Goal: Answer question/provide support

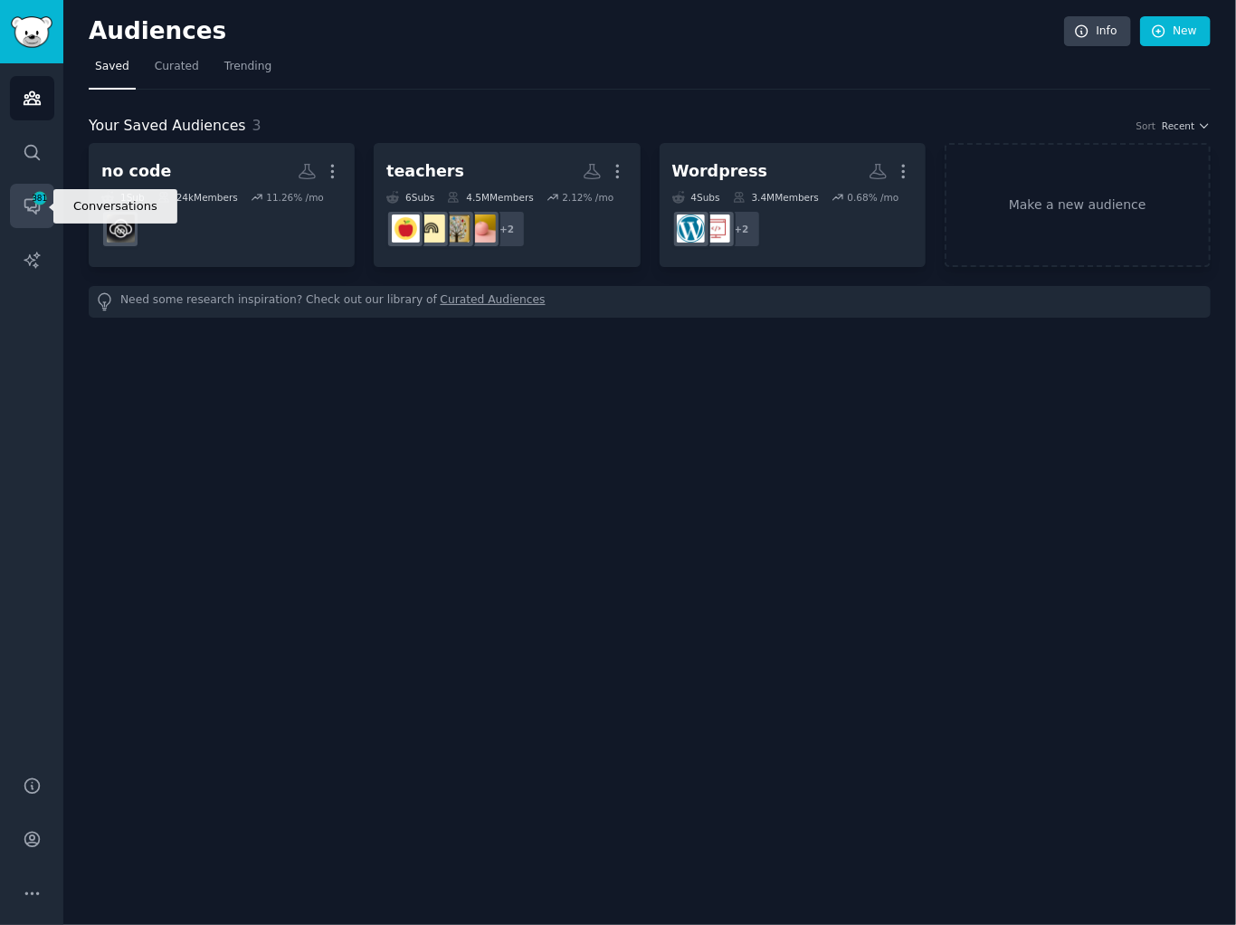
click at [37, 201] on span "381" at bounding box center [40, 198] width 16 height 13
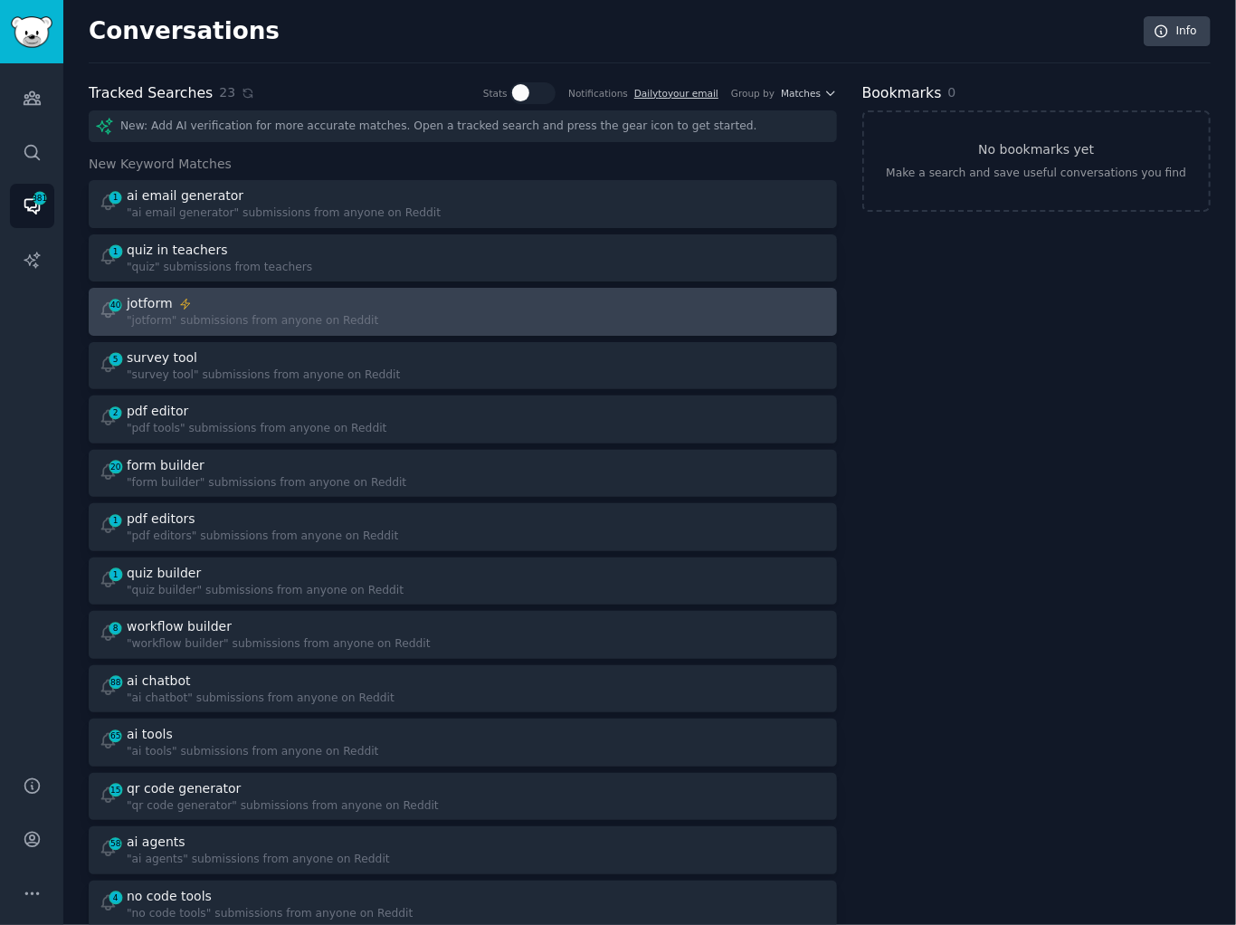
click at [342, 306] on div "jotform" at bounding box center [253, 303] width 252 height 19
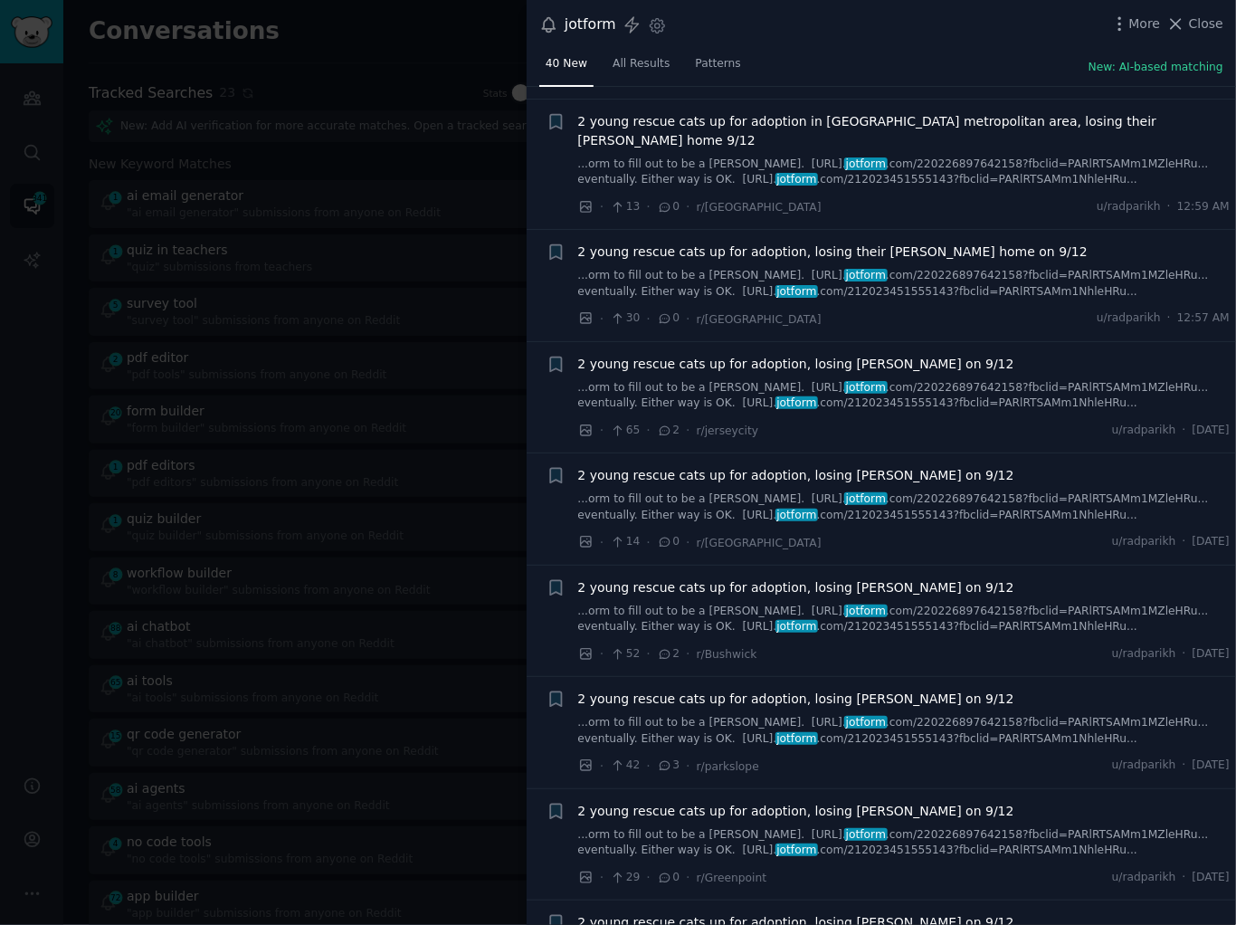
scroll to position [915, 0]
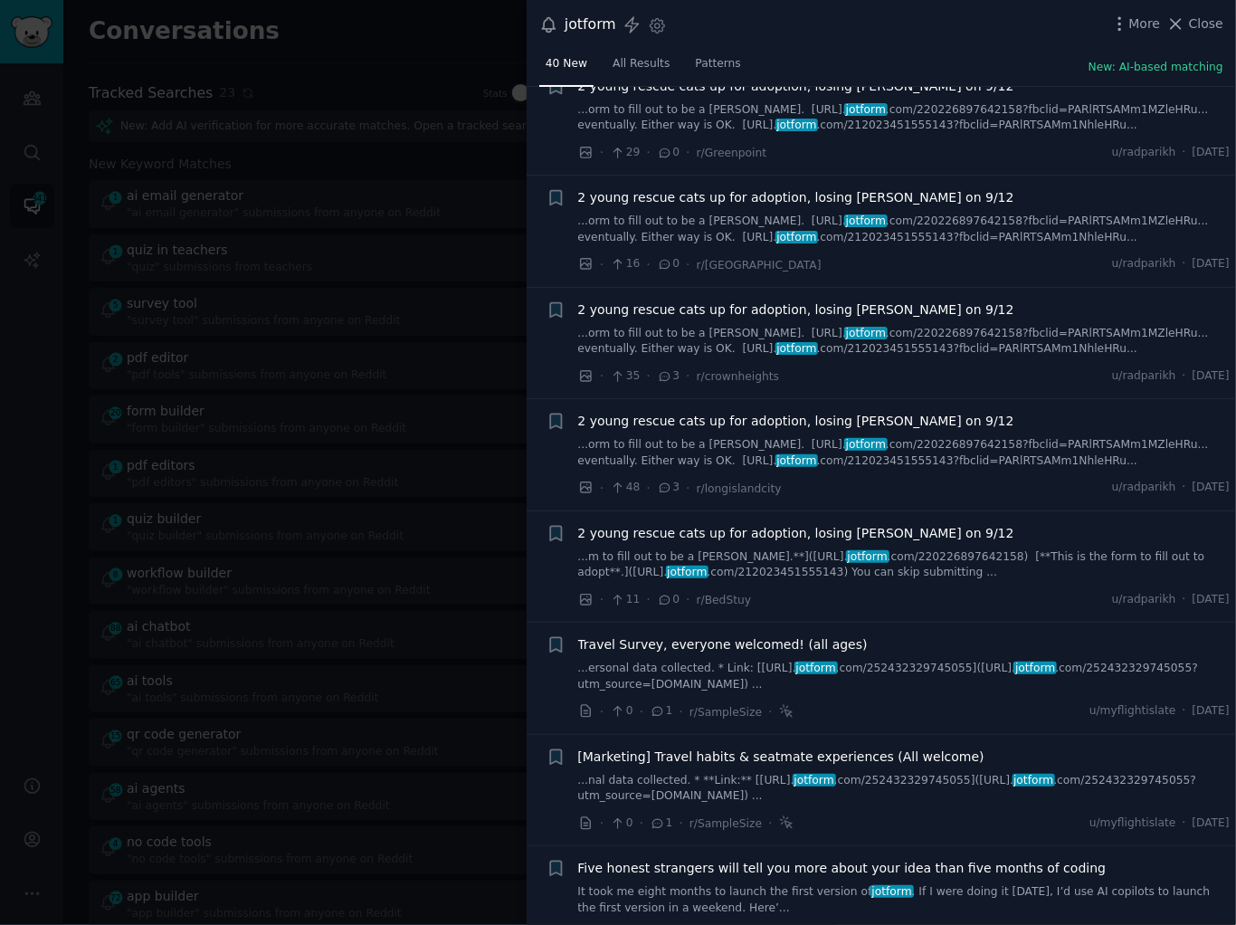
click at [740, 661] on link "...ersonal data collected. * Link: [[URL]. jotform .com/252432329745055]([URL].…" at bounding box center [904, 677] width 653 height 32
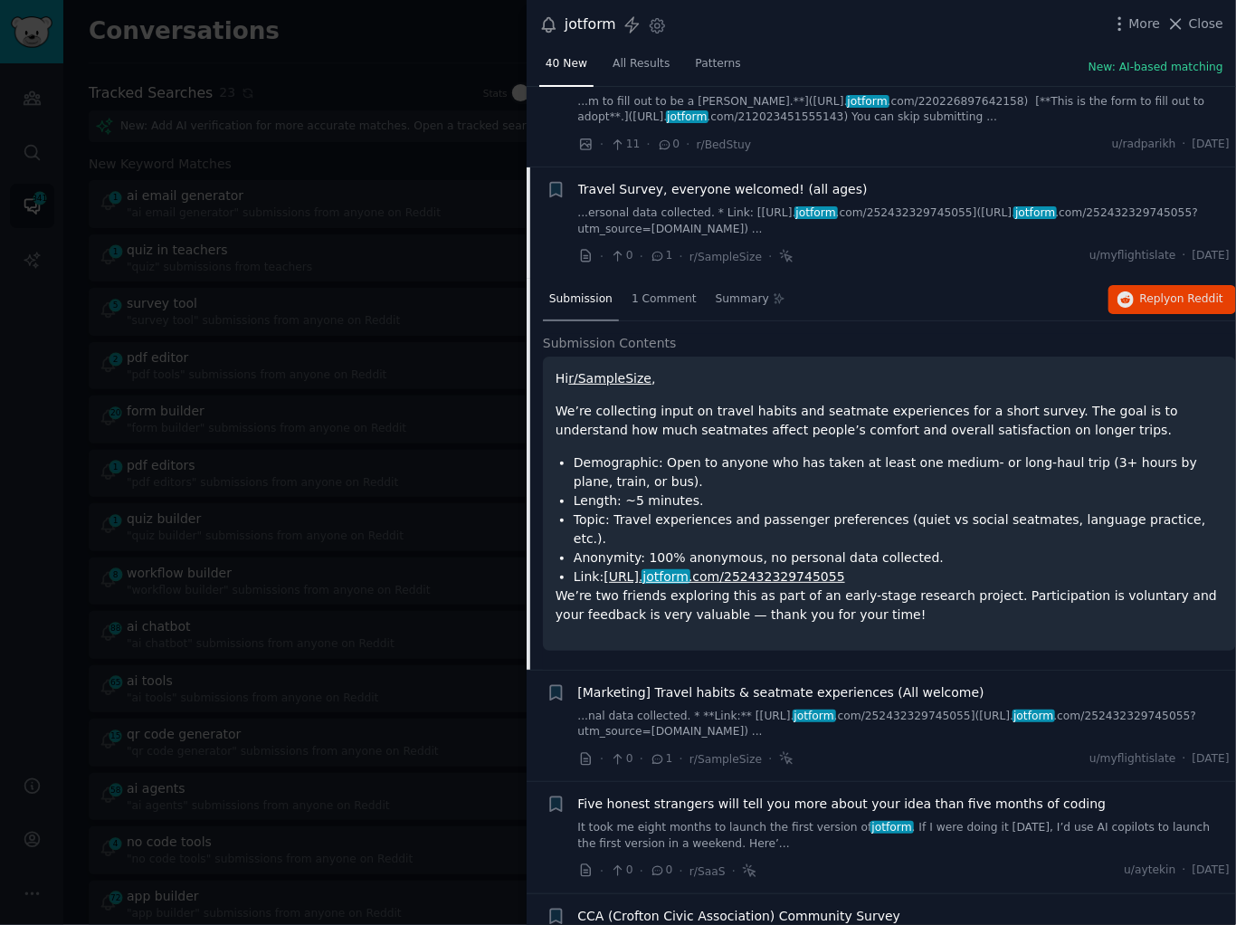
scroll to position [2132, 0]
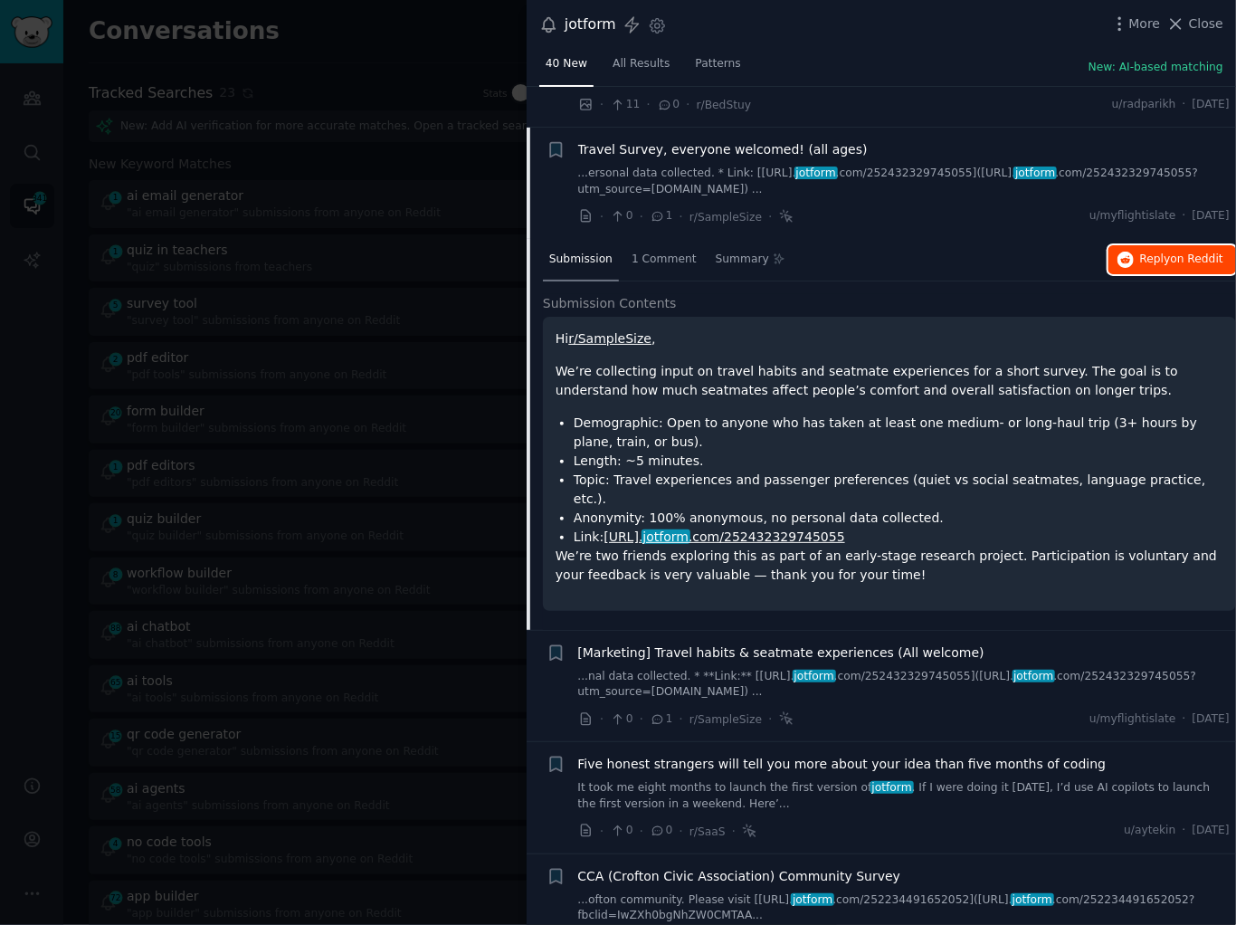
click at [1140, 252] on span "Reply on Reddit" at bounding box center [1181, 260] width 83 height 16
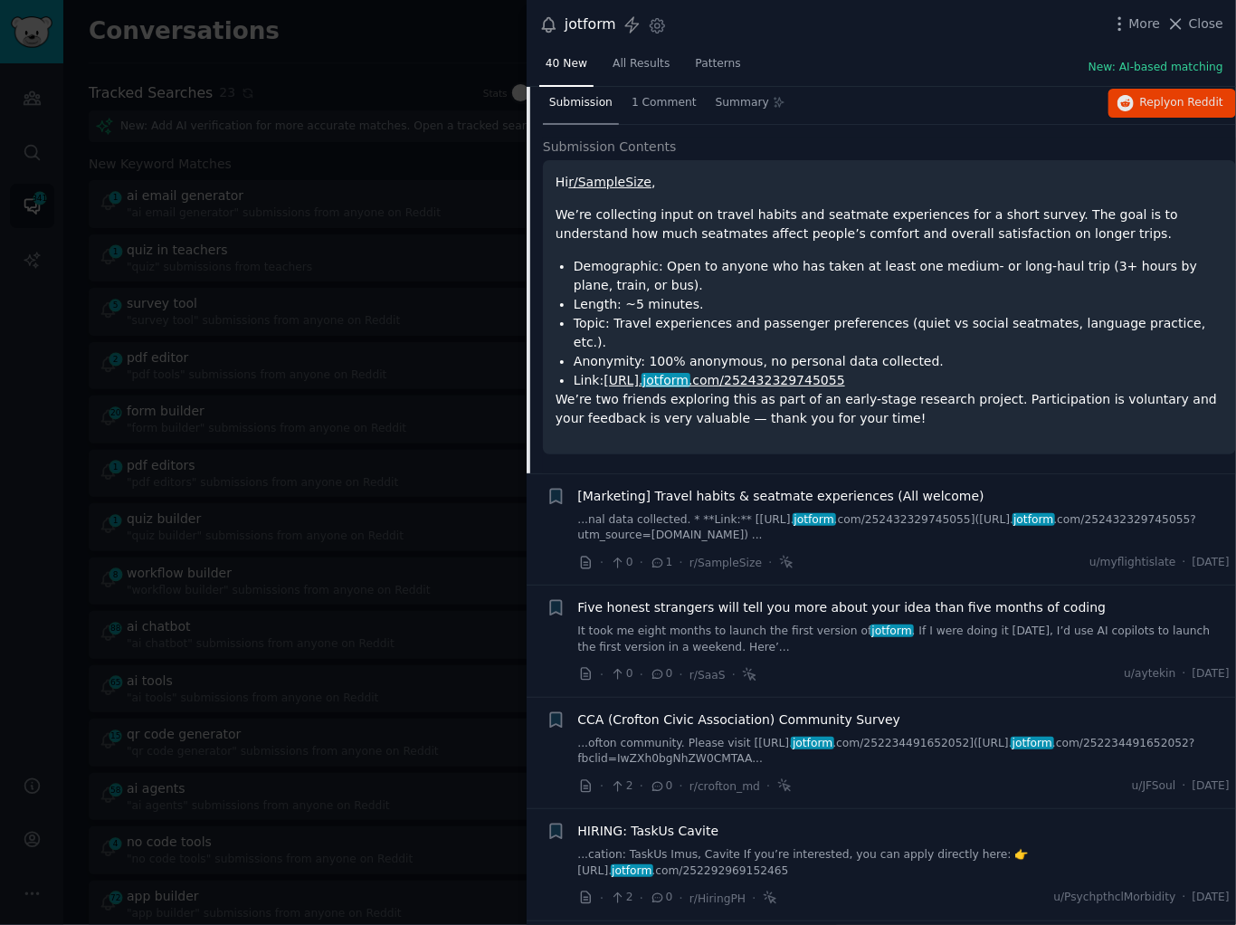
scroll to position [2290, 0]
click at [763, 511] on link "...nal data collected. * **Link:** [[URL]. jotform .com/252432329745055]([URL].…" at bounding box center [904, 527] width 653 height 32
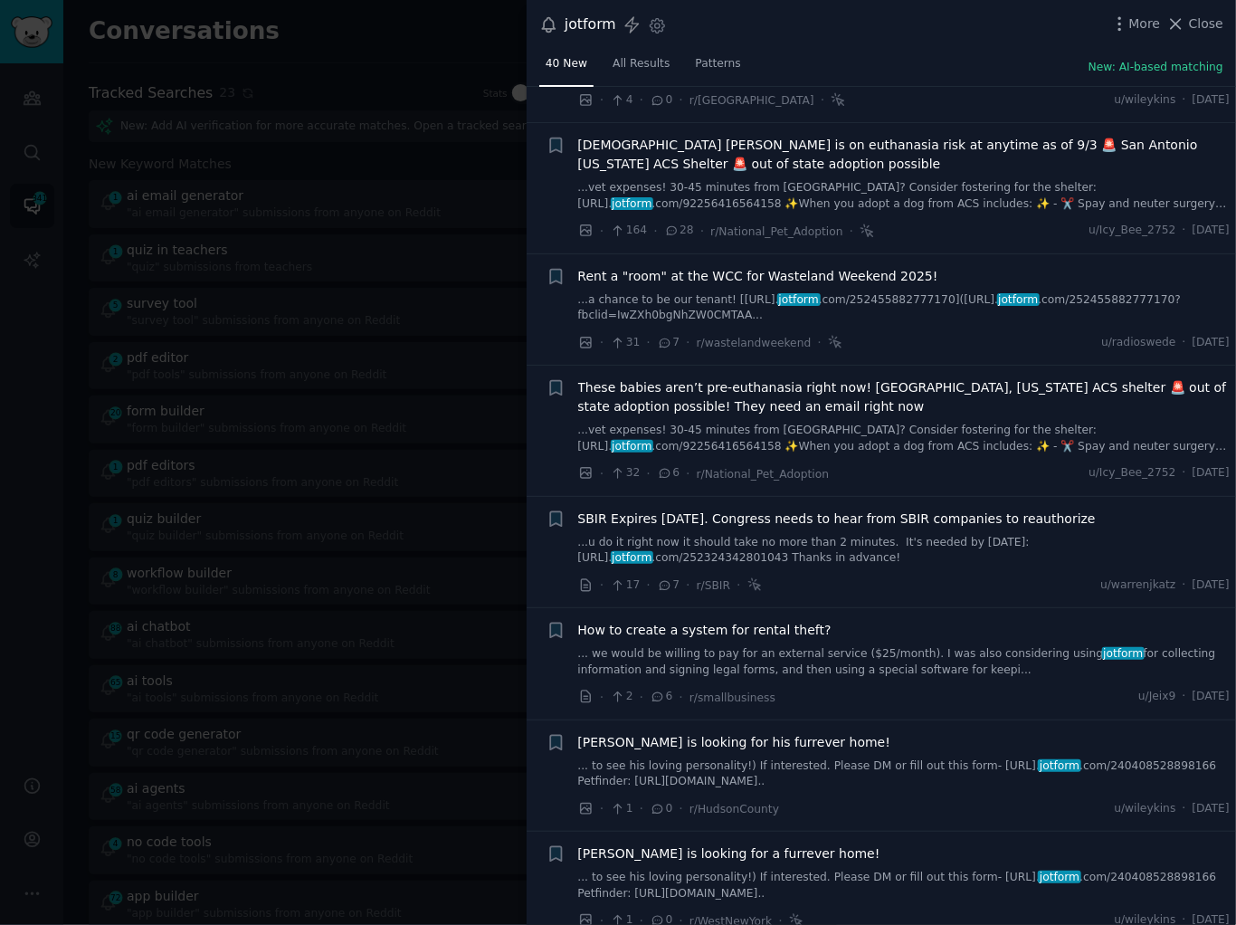
scroll to position [3554, 0]
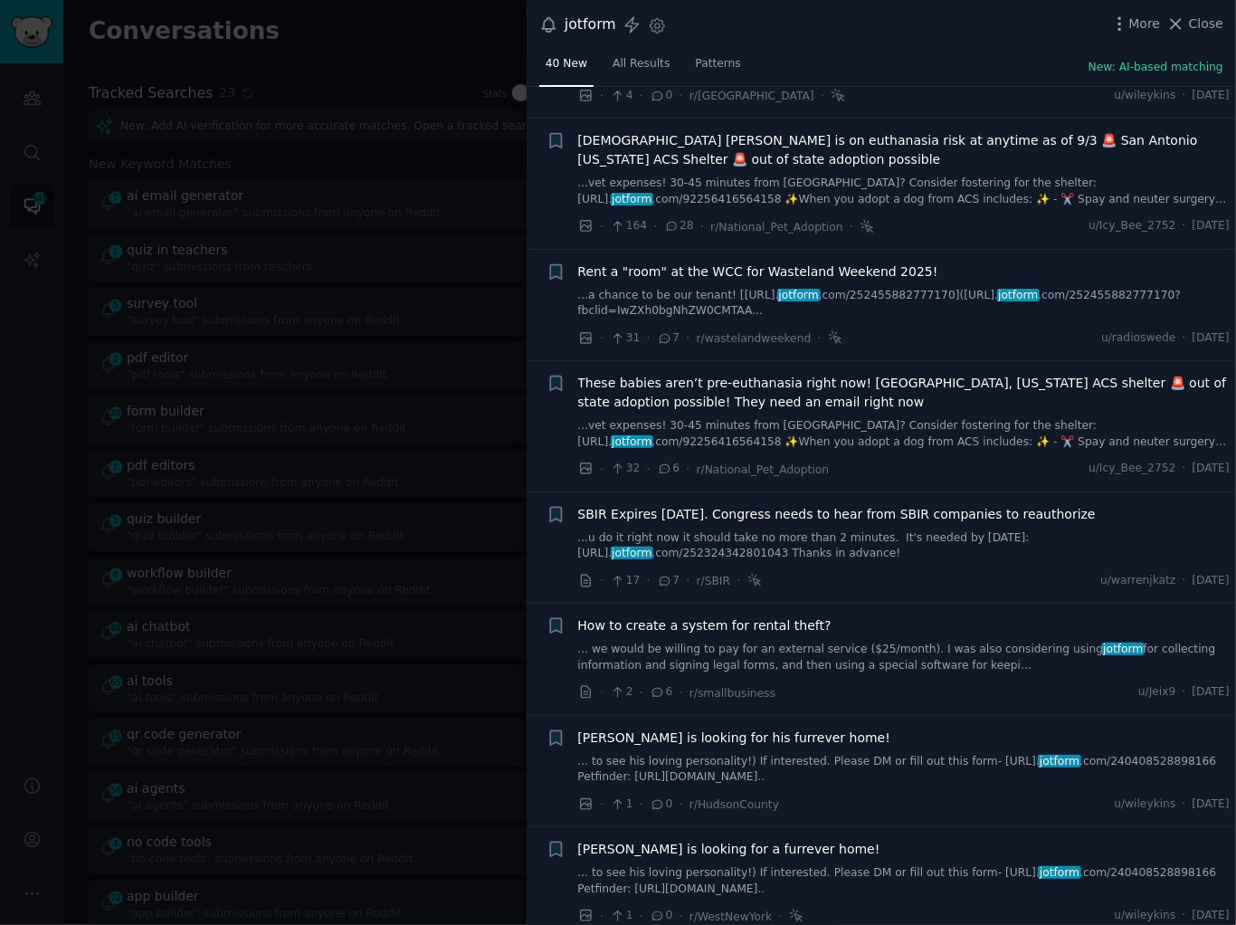
click at [785, 642] on link "... we would be willing to pay for an external service ($25/month). I was also …" at bounding box center [904, 658] width 653 height 32
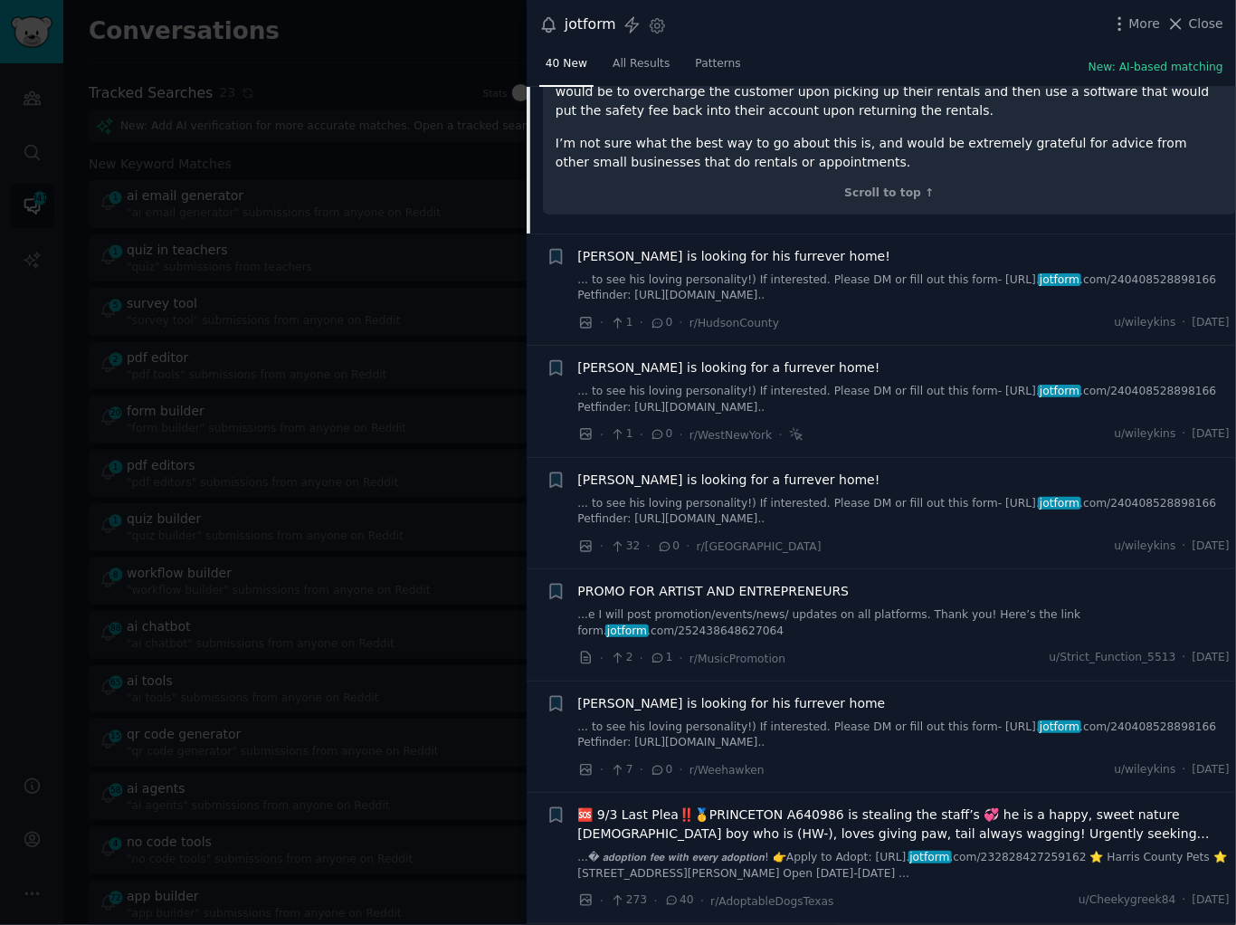
scroll to position [4052, 0]
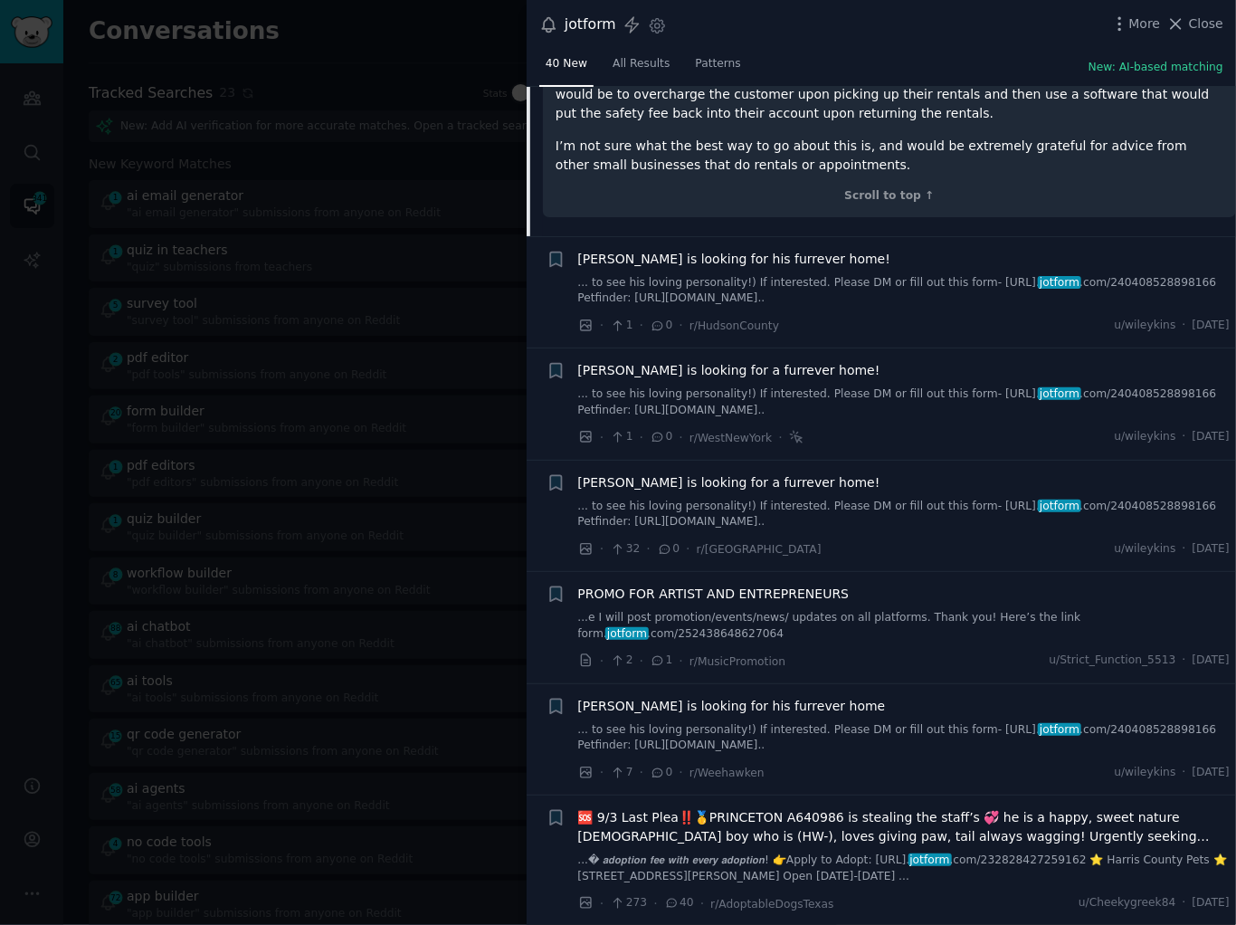
click at [834, 610] on link "...e I will post promotion/events/news/ updates on all platforms. Thank you! He…" at bounding box center [904, 626] width 653 height 32
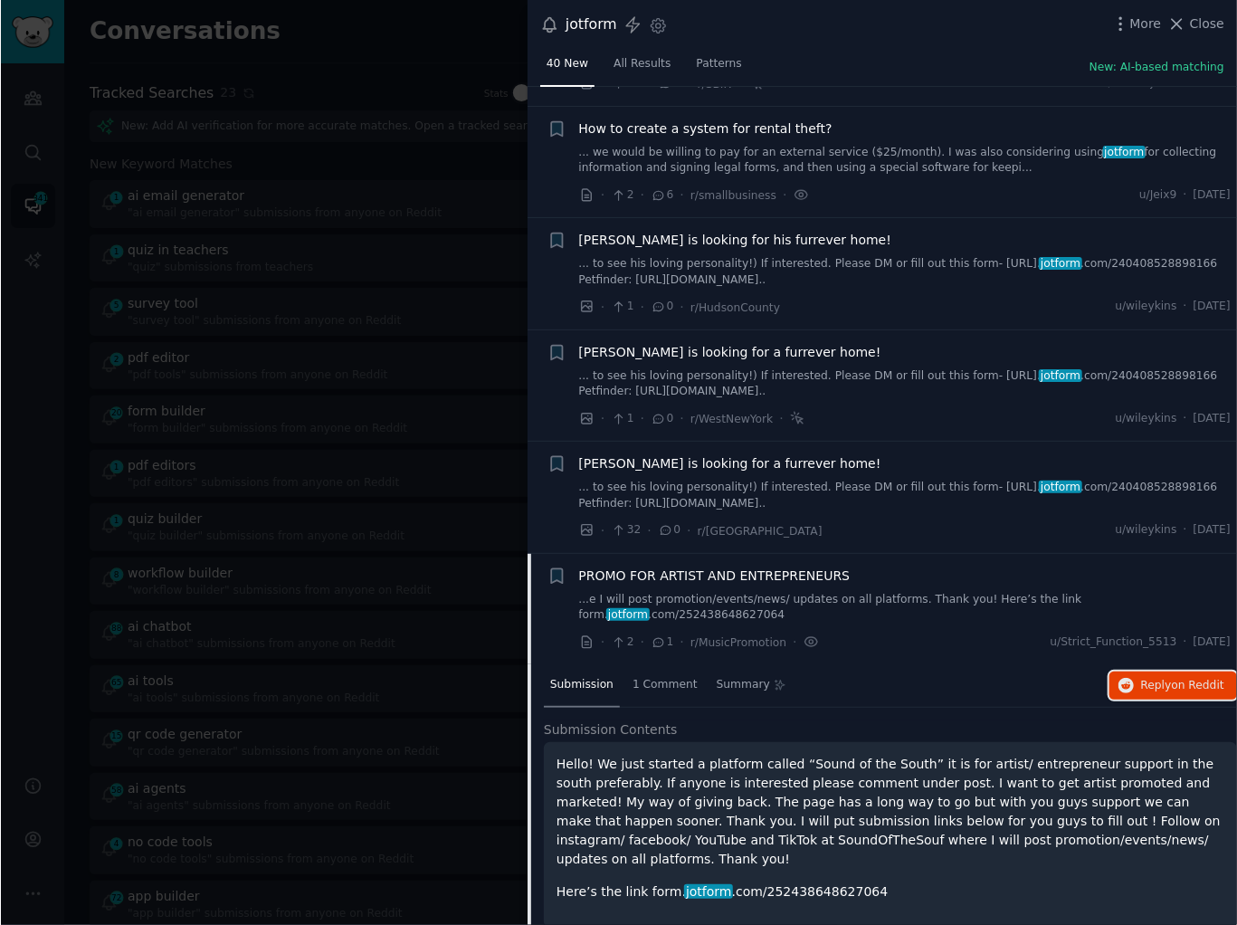
scroll to position [4094, 0]
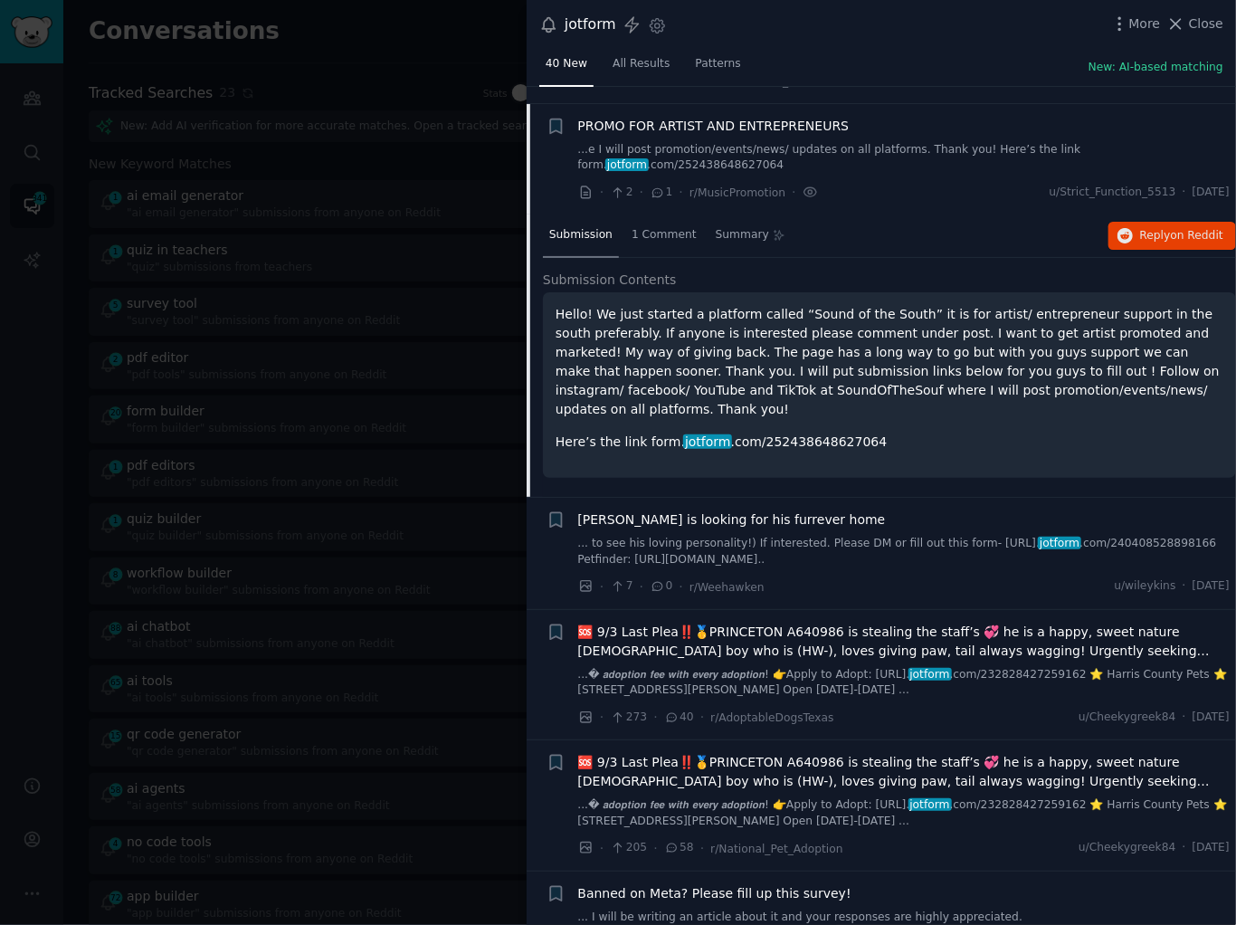
click at [756, 910] on link "... I will be writing an article about it and your responses are highly appreci…" at bounding box center [904, 926] width 653 height 32
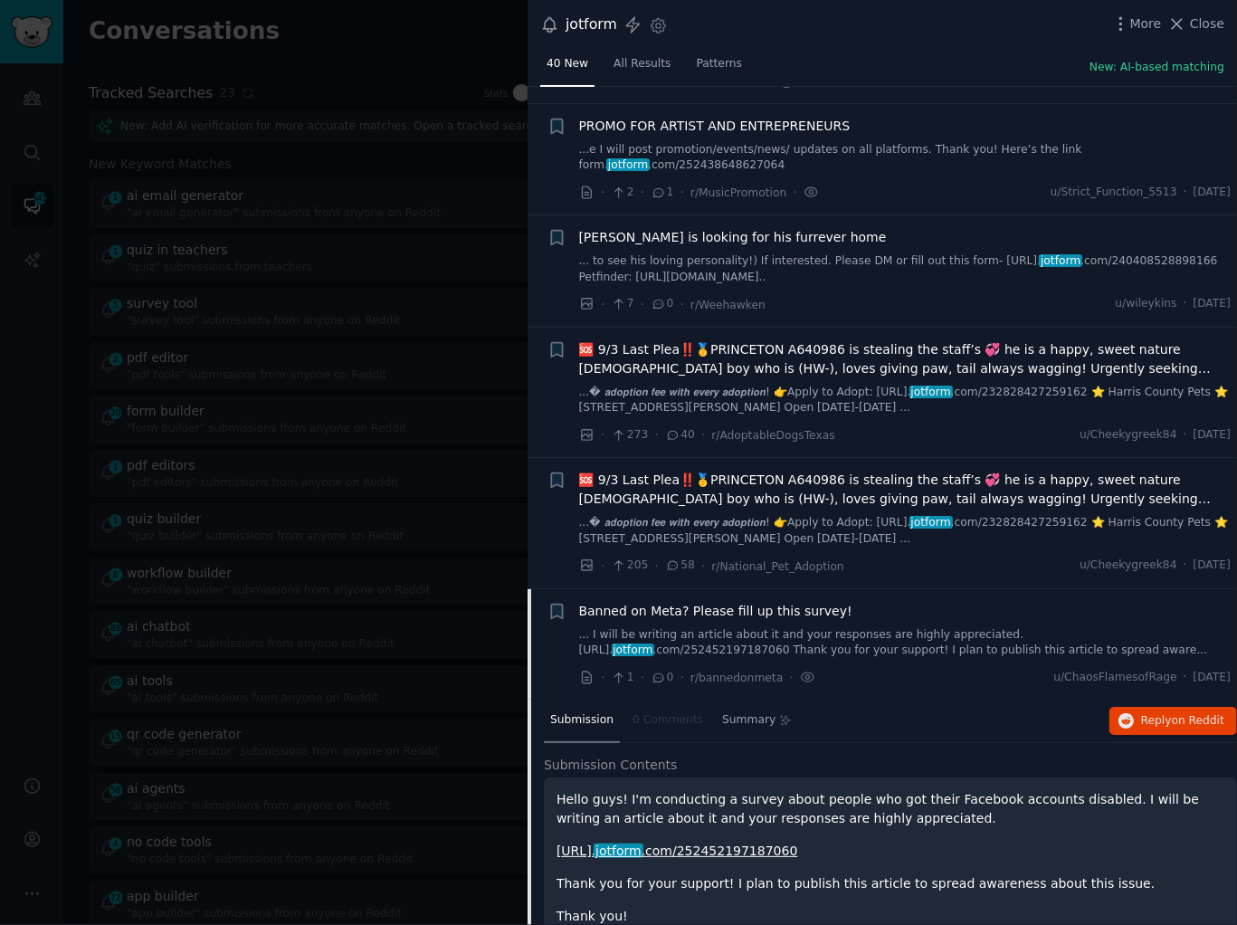
click at [738, 844] on link "[URL]. jotform .com/252452197187060" at bounding box center [677, 851] width 241 height 14
click at [1201, 714] on span "on Reddit" at bounding box center [1198, 720] width 52 height 13
click at [203, 373] on div at bounding box center [618, 462] width 1237 height 925
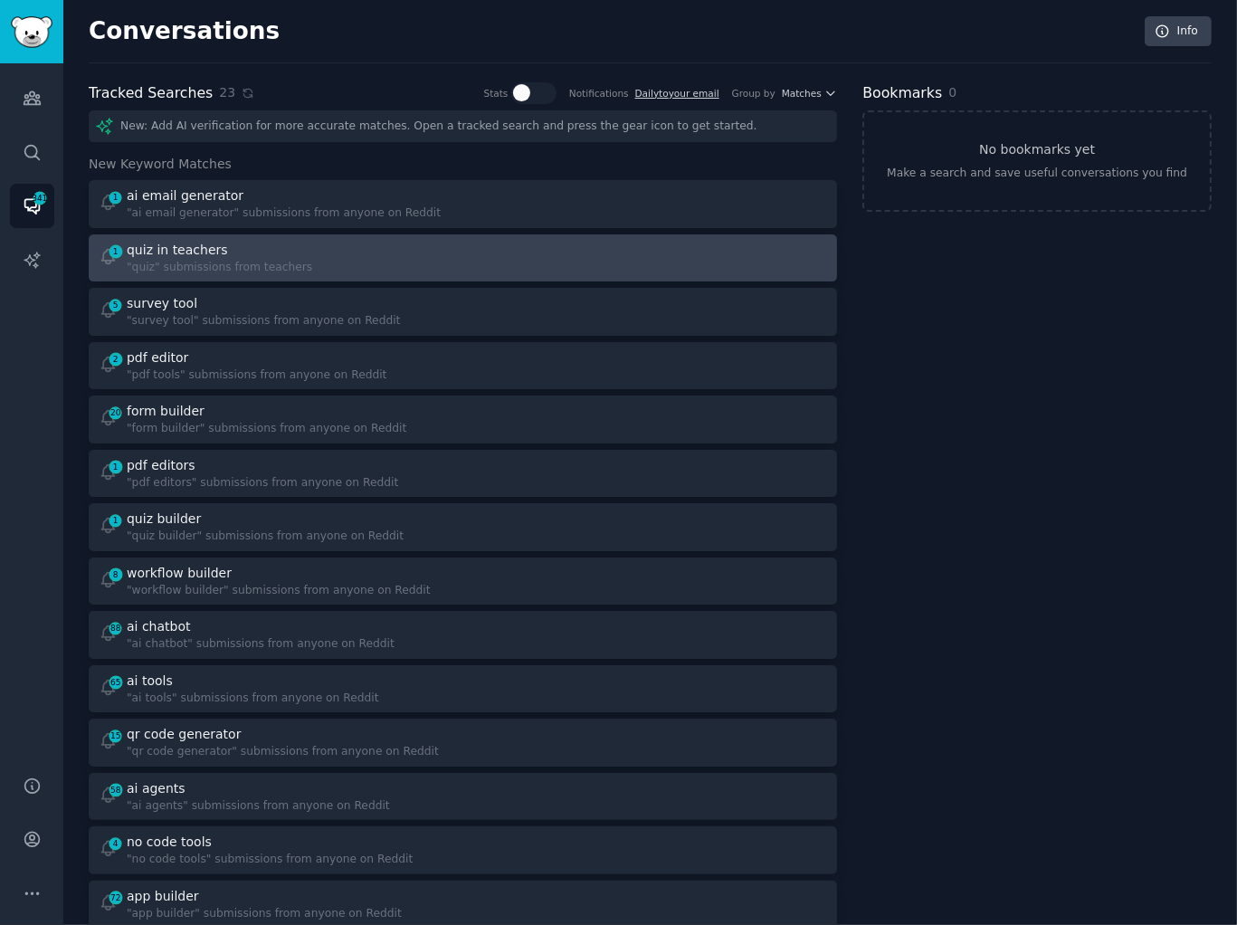
click at [533, 245] on div at bounding box center [652, 258] width 352 height 35
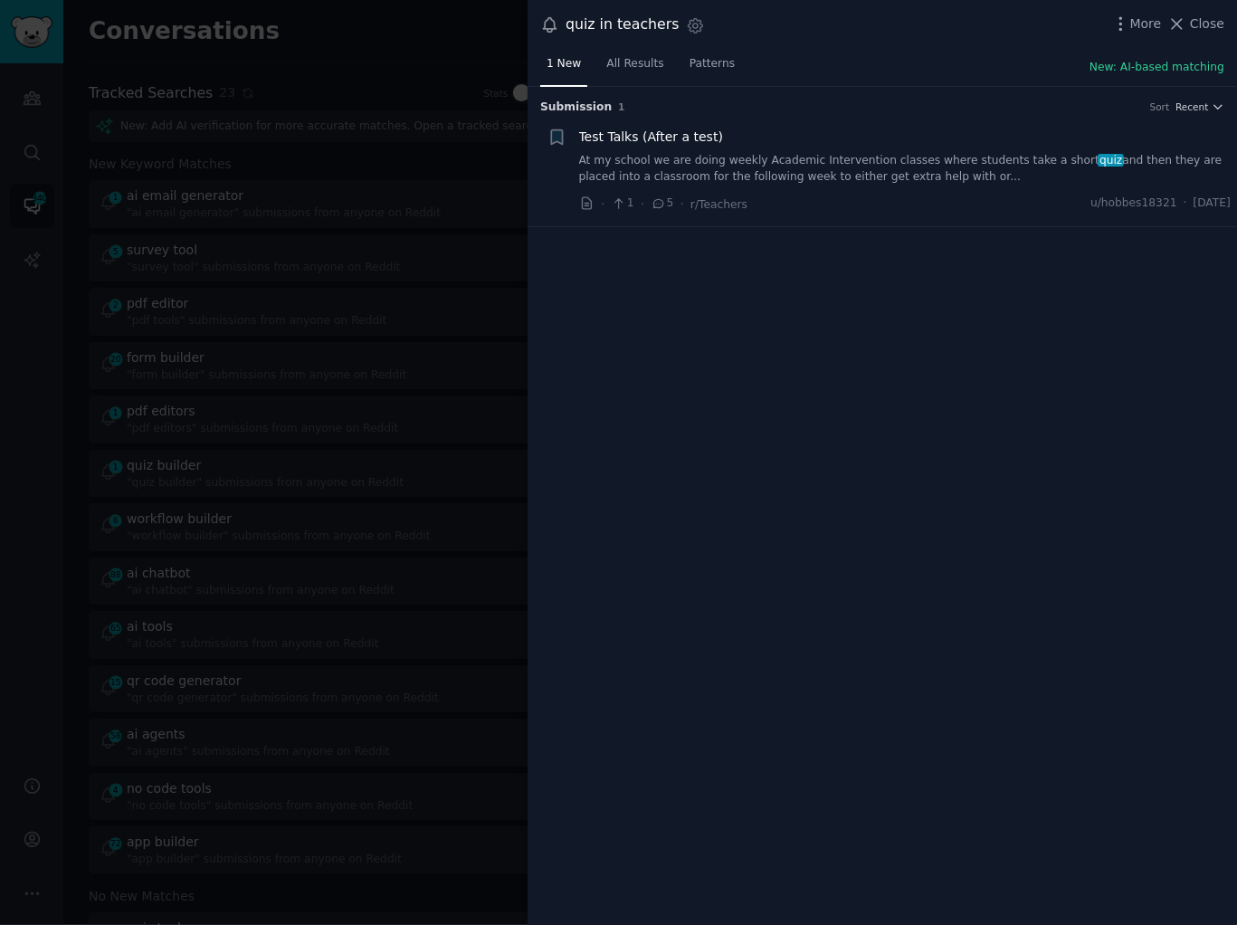
click at [516, 258] on div at bounding box center [618, 462] width 1237 height 925
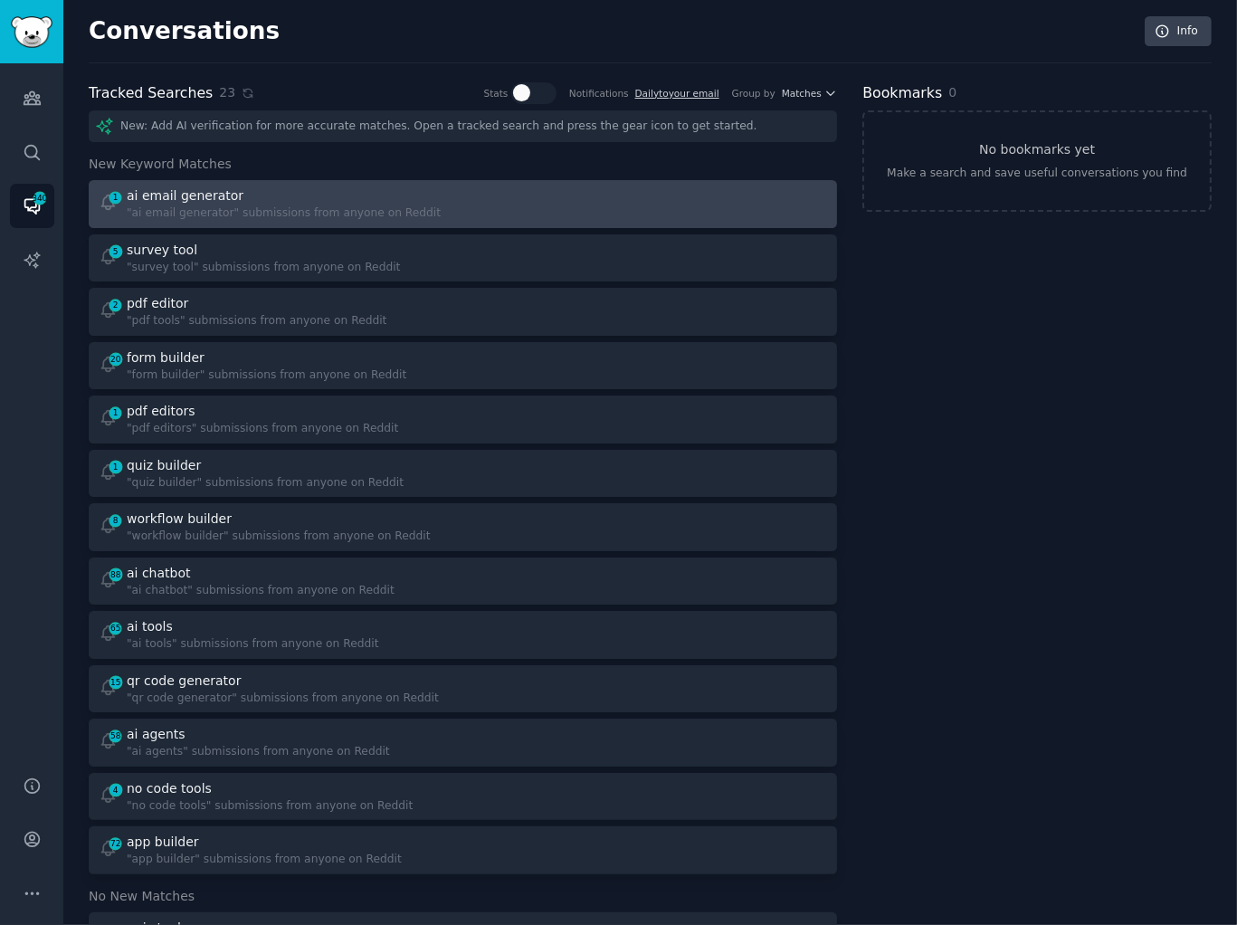
click at [498, 186] on div at bounding box center [652, 203] width 352 height 35
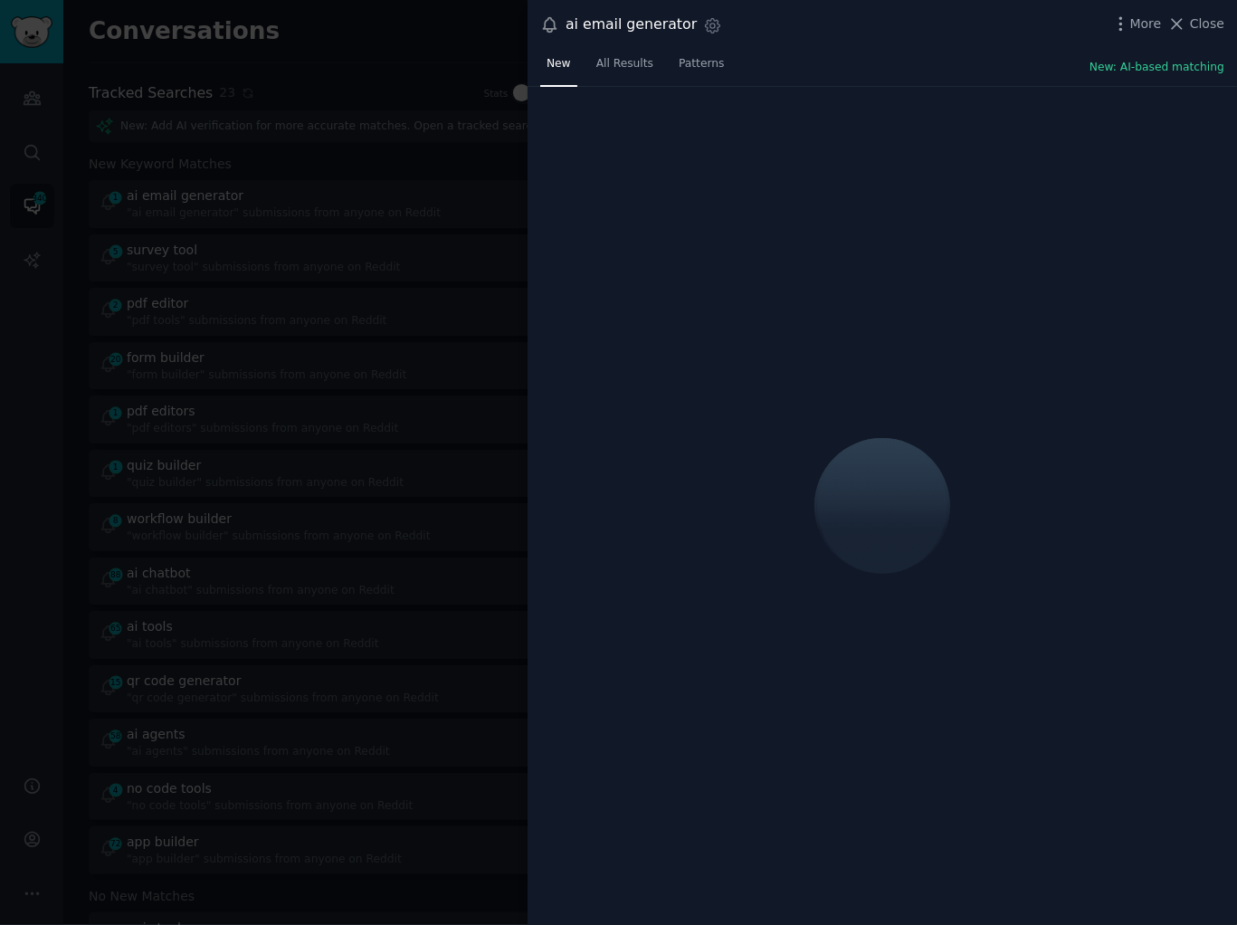
click at [863, 36] on div "ai email generator Settings More Close" at bounding box center [882, 25] width 684 height 24
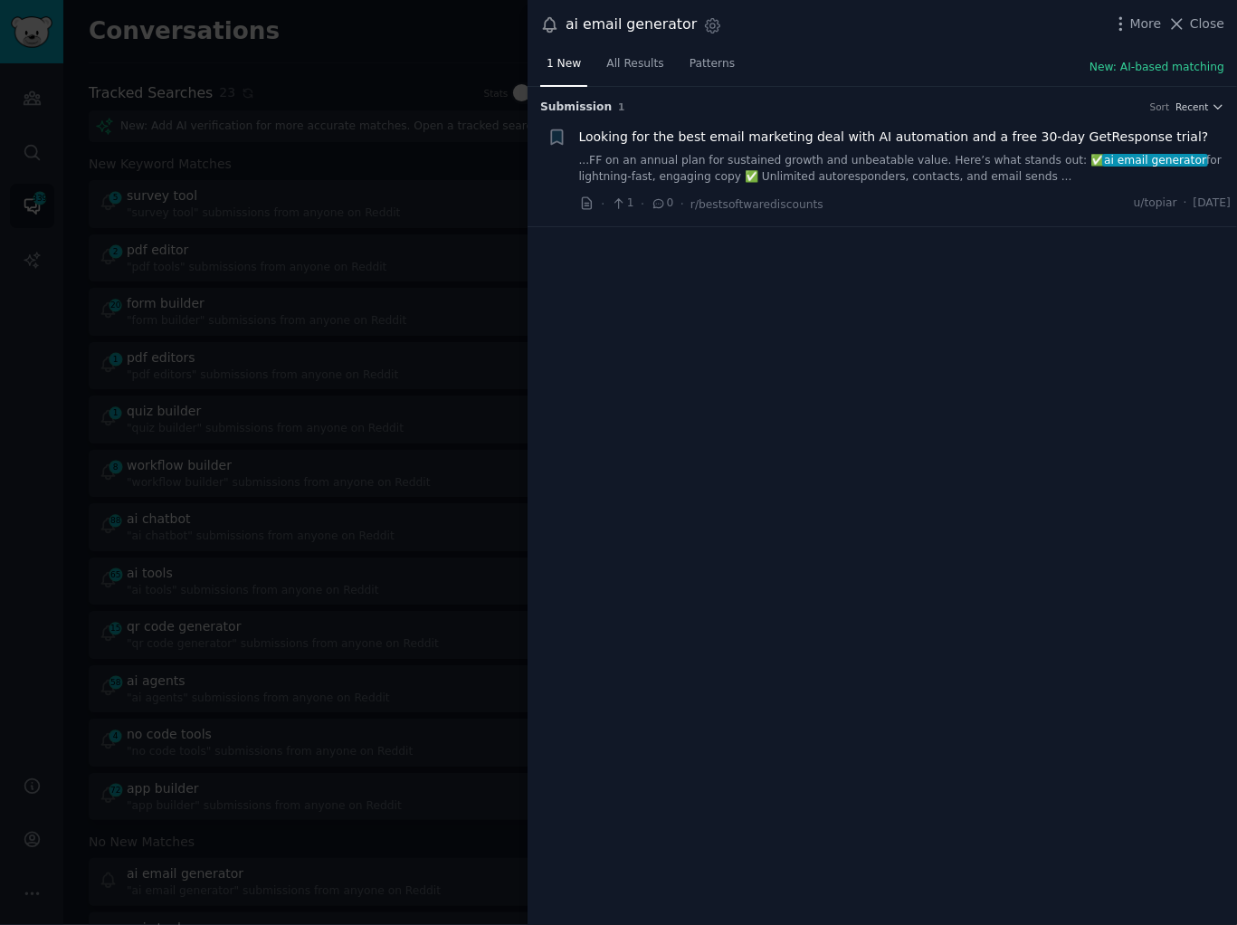
click at [385, 230] on div at bounding box center [618, 462] width 1237 height 925
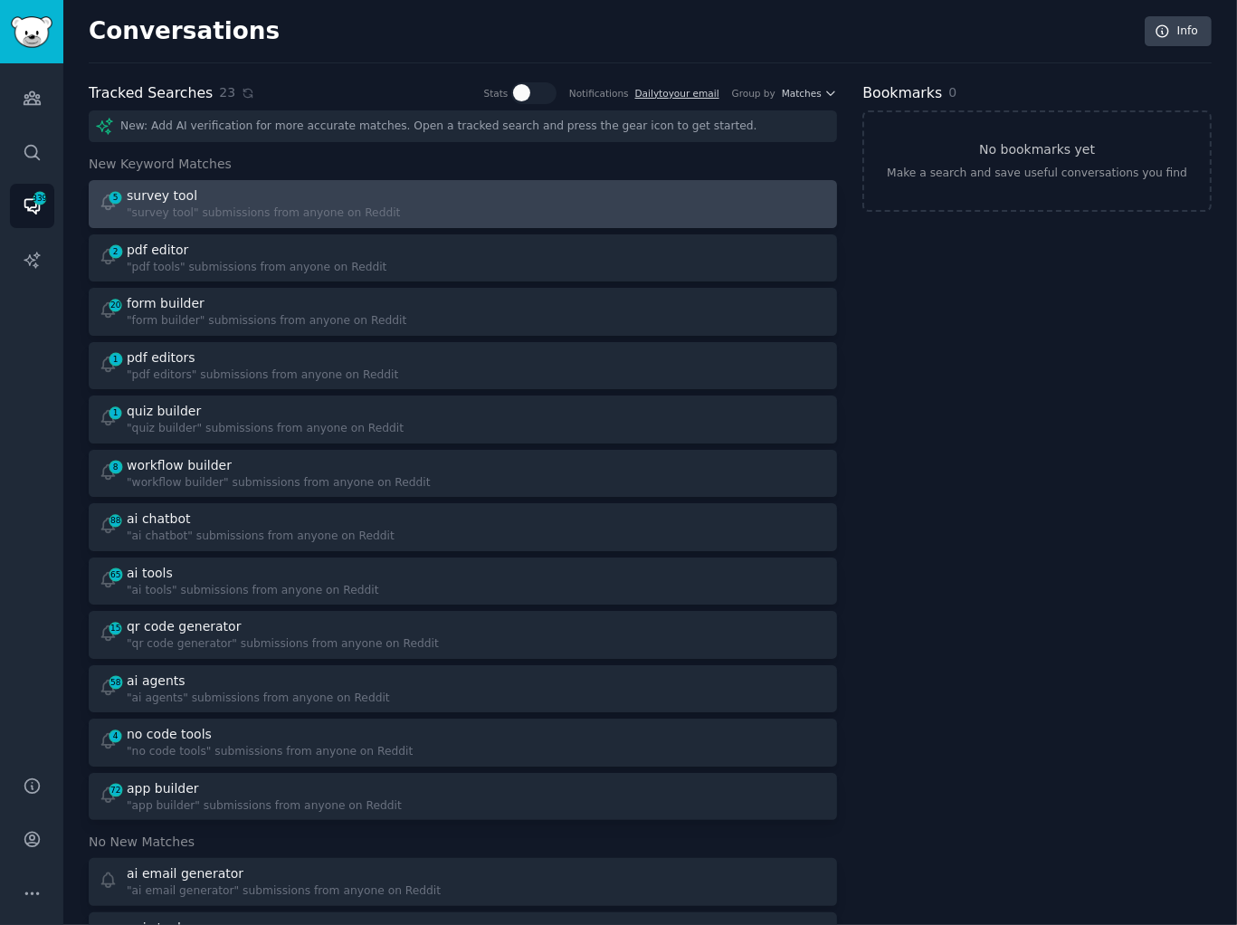
click at [525, 204] on div at bounding box center [652, 203] width 352 height 35
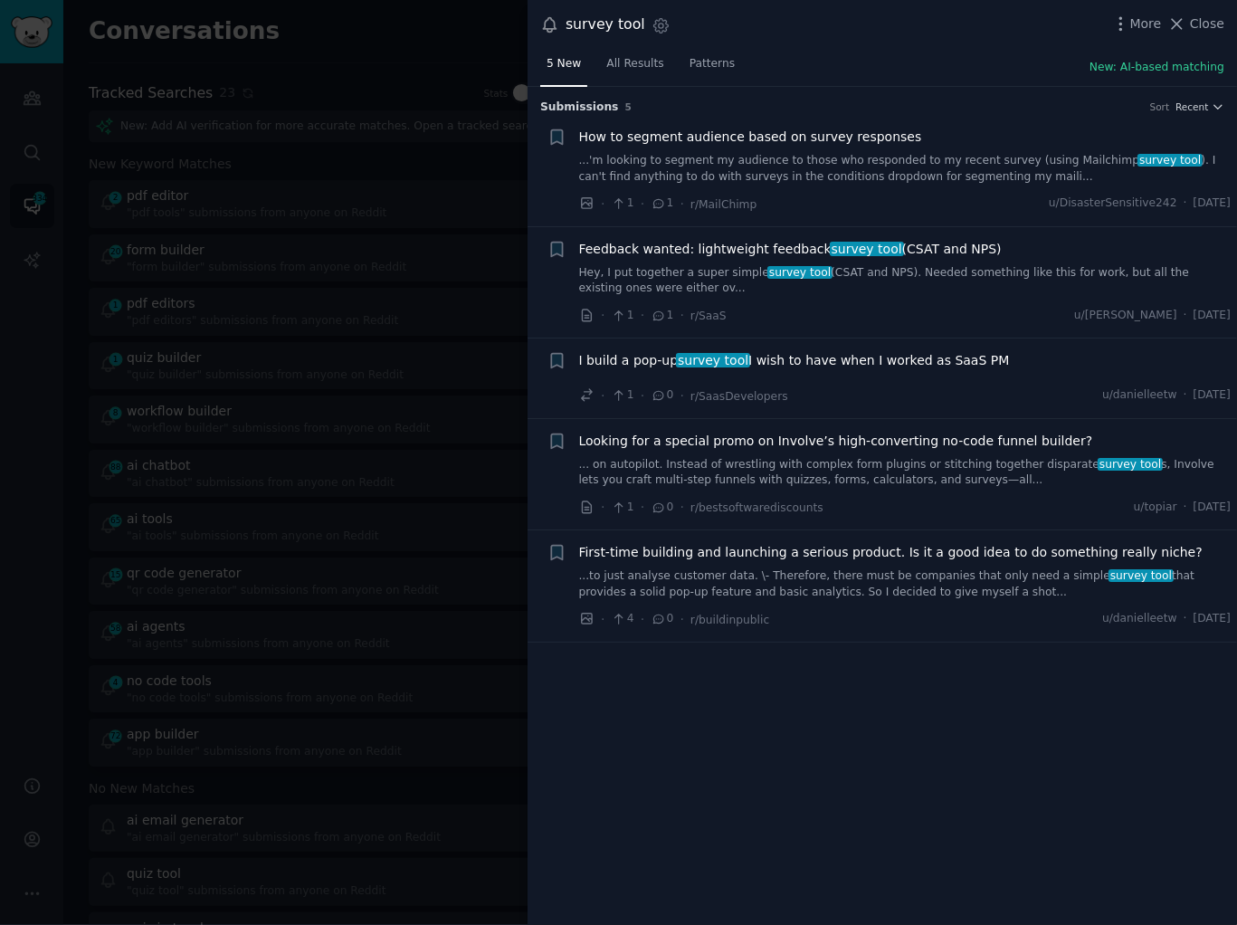
click at [748, 180] on link "...'m looking to segment my audience to those who responded to my recent survey…" at bounding box center [905, 169] width 653 height 32
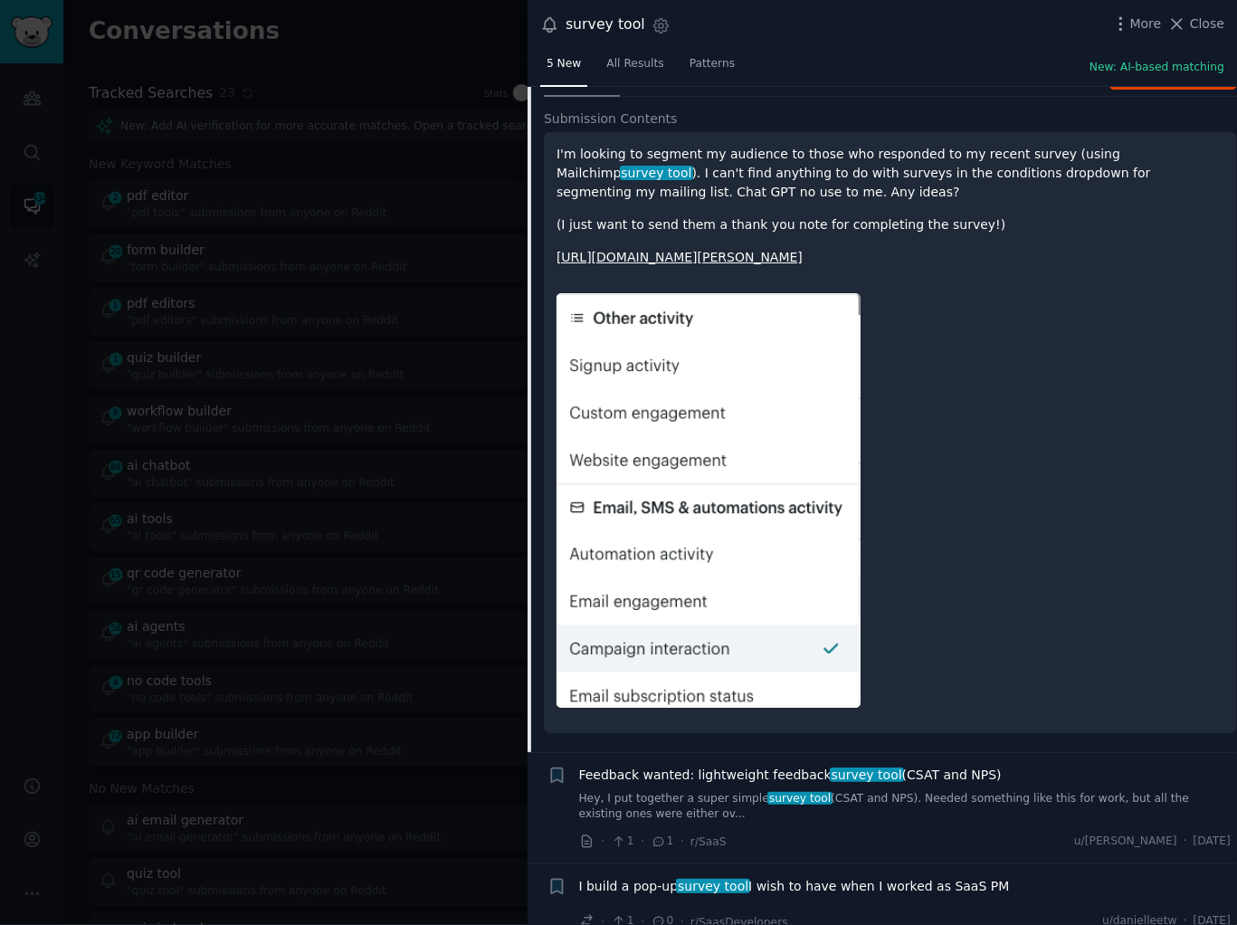
scroll to position [431, 0]
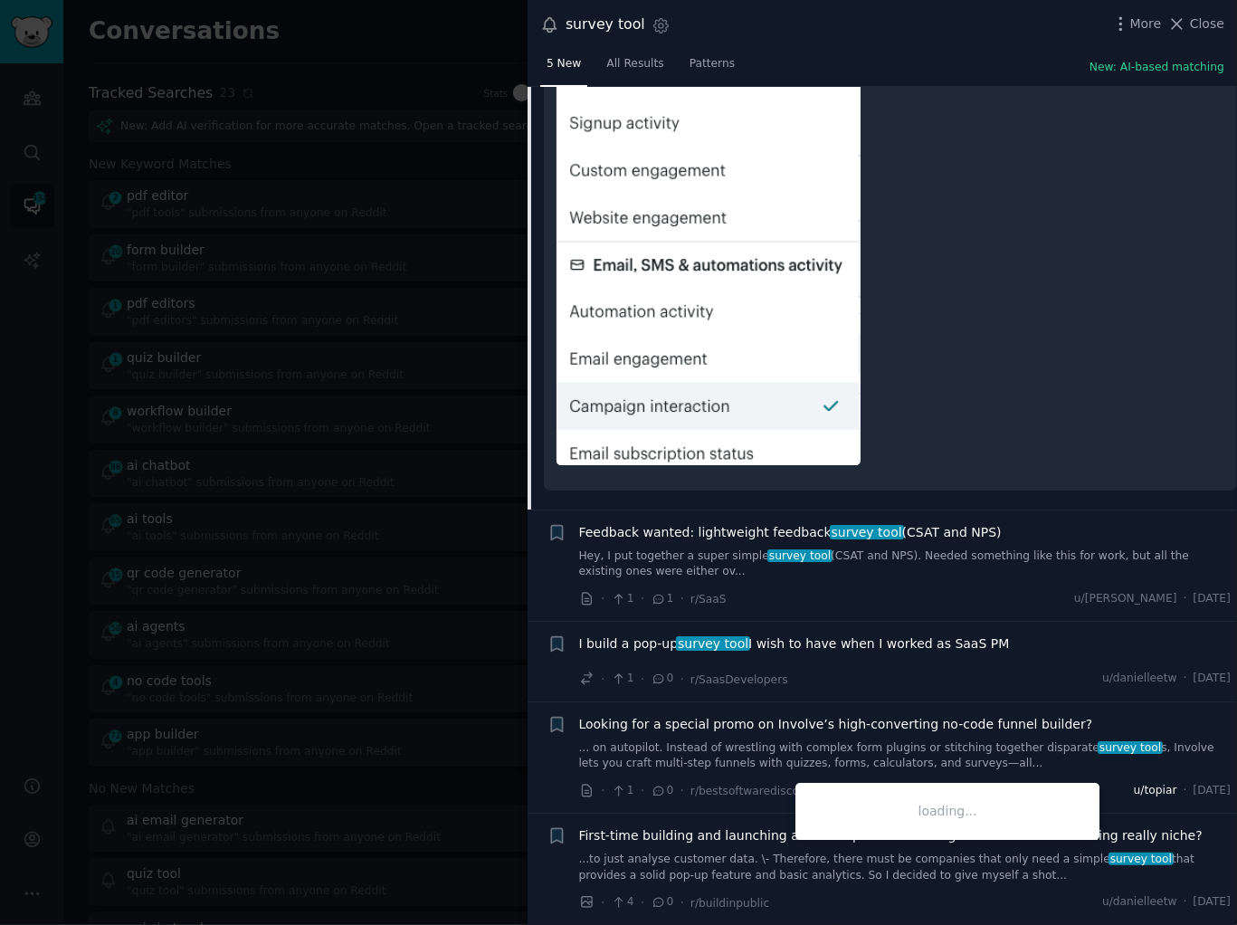
click at [1134, 790] on span "u/topiar" at bounding box center [1155, 791] width 43 height 16
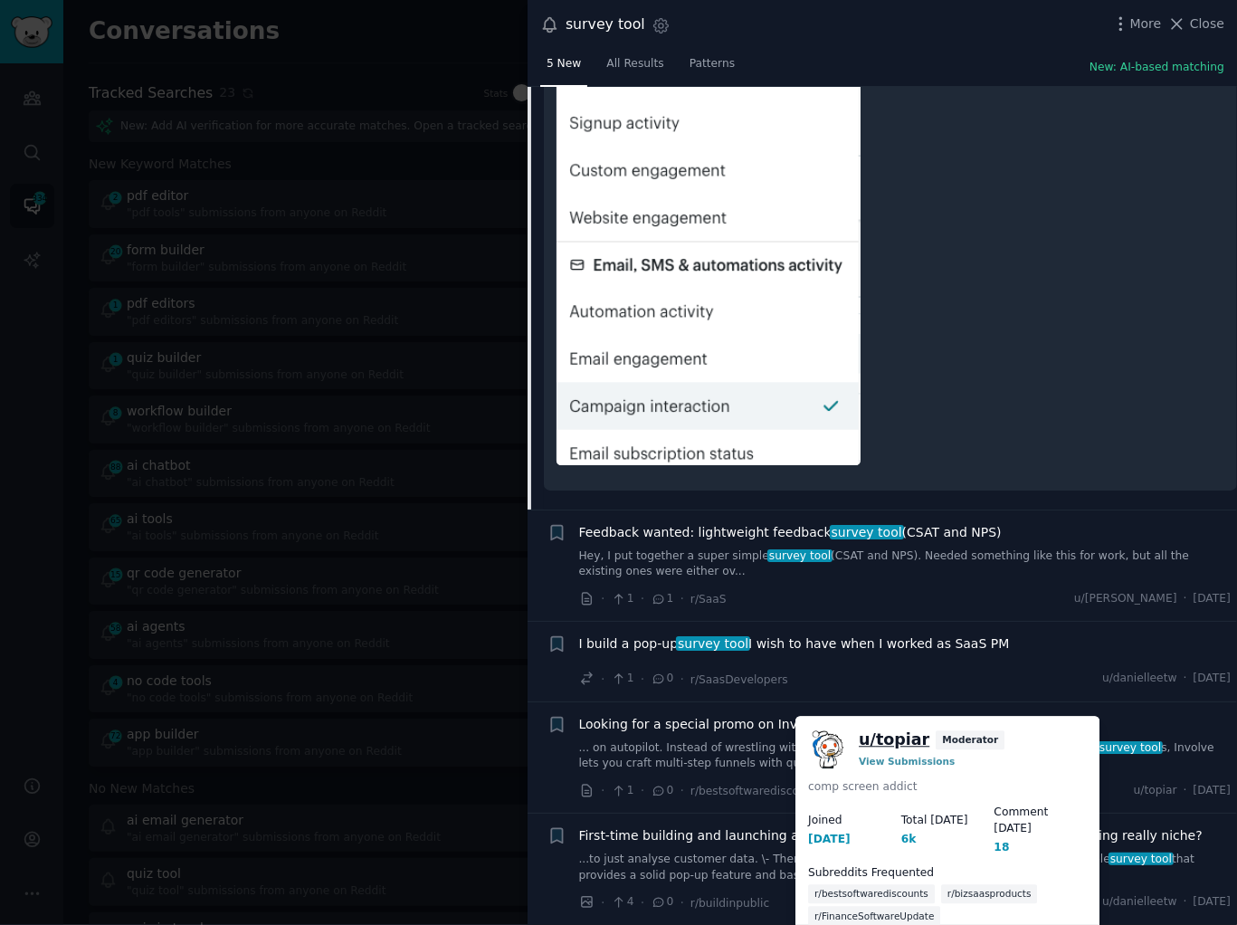
click at [874, 740] on link "u/ topiar" at bounding box center [894, 740] width 71 height 23
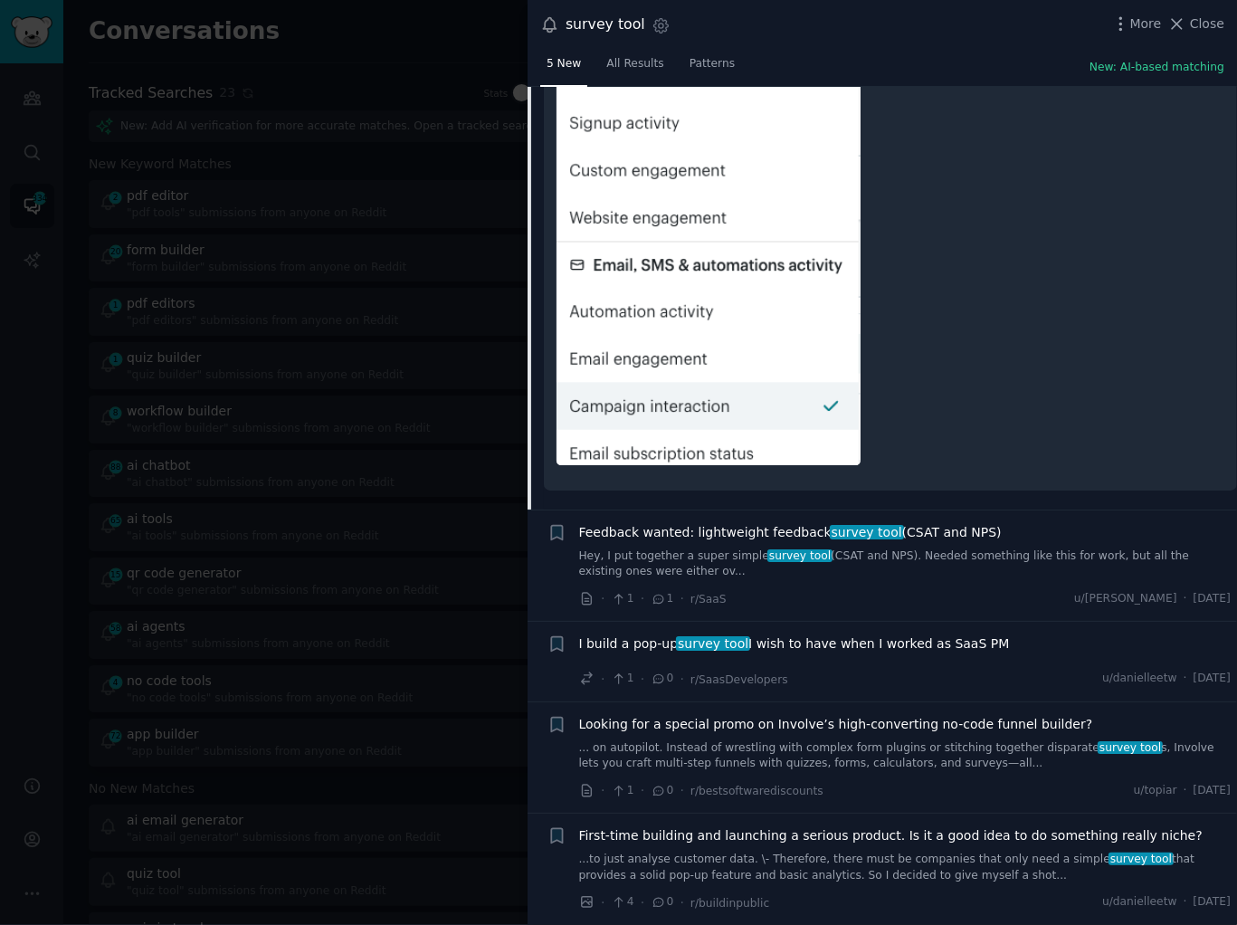
click at [310, 384] on div at bounding box center [618, 462] width 1237 height 925
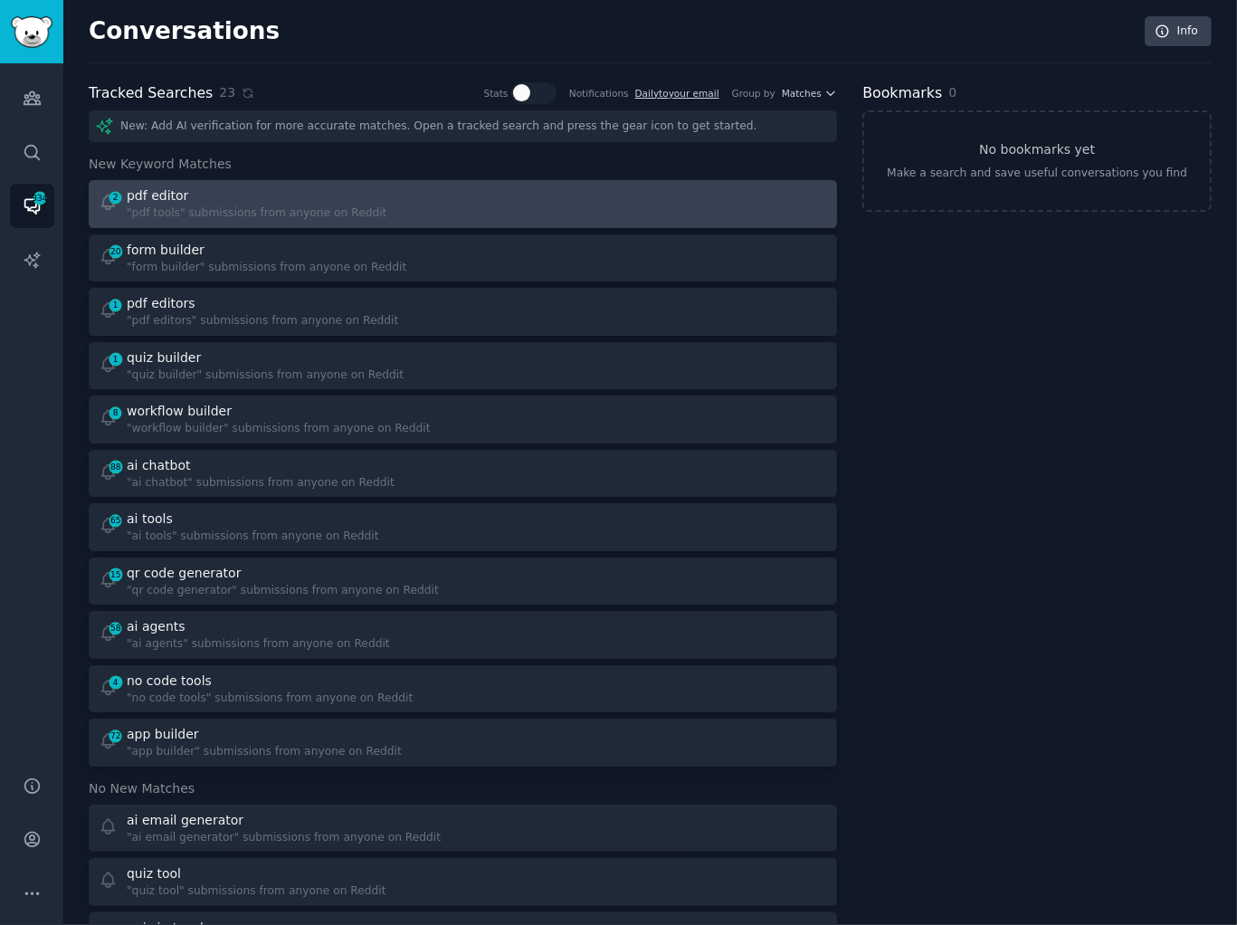
click at [497, 202] on div at bounding box center [652, 203] width 352 height 35
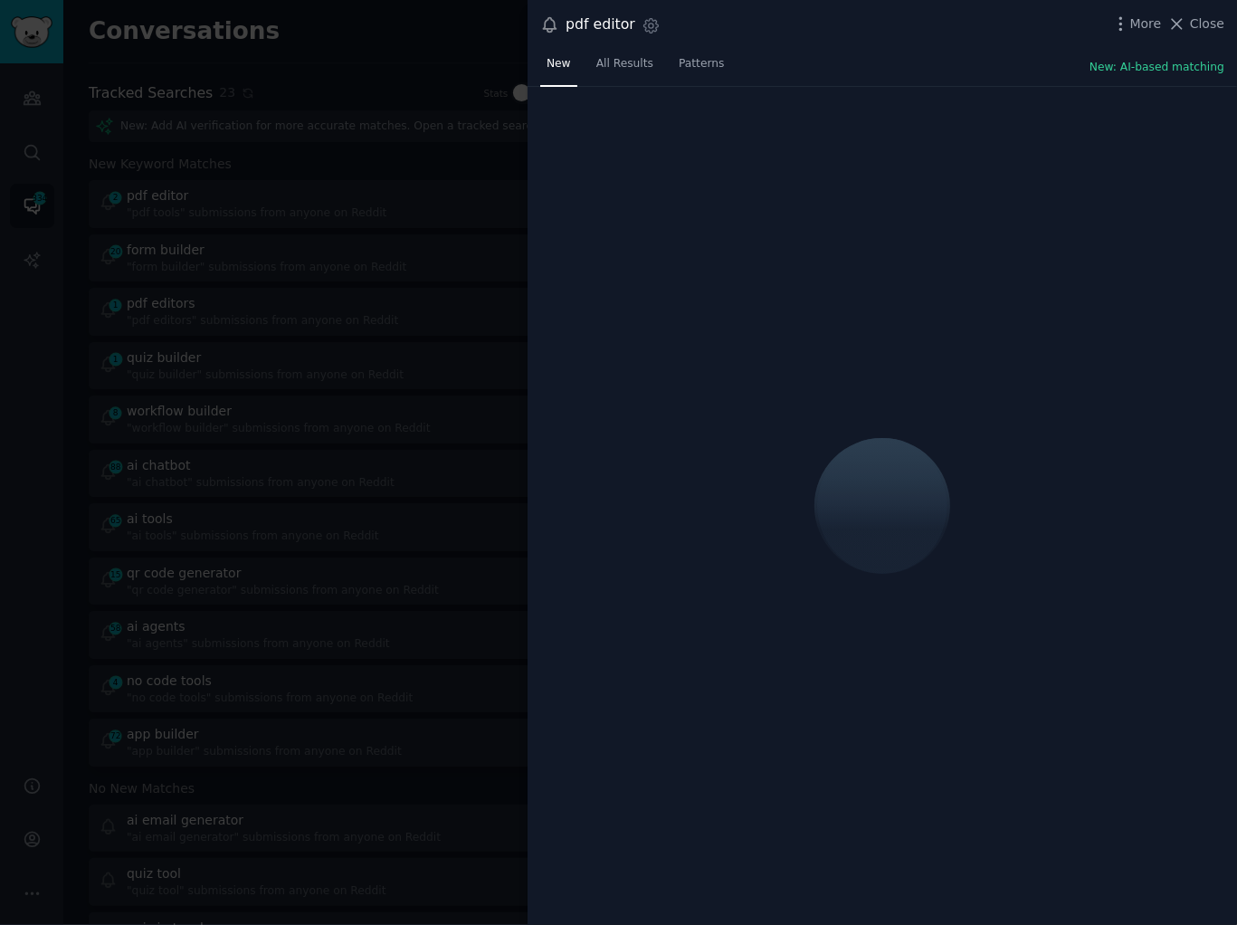
click at [919, 26] on div "pdf editor Settings More Close" at bounding box center [882, 25] width 684 height 24
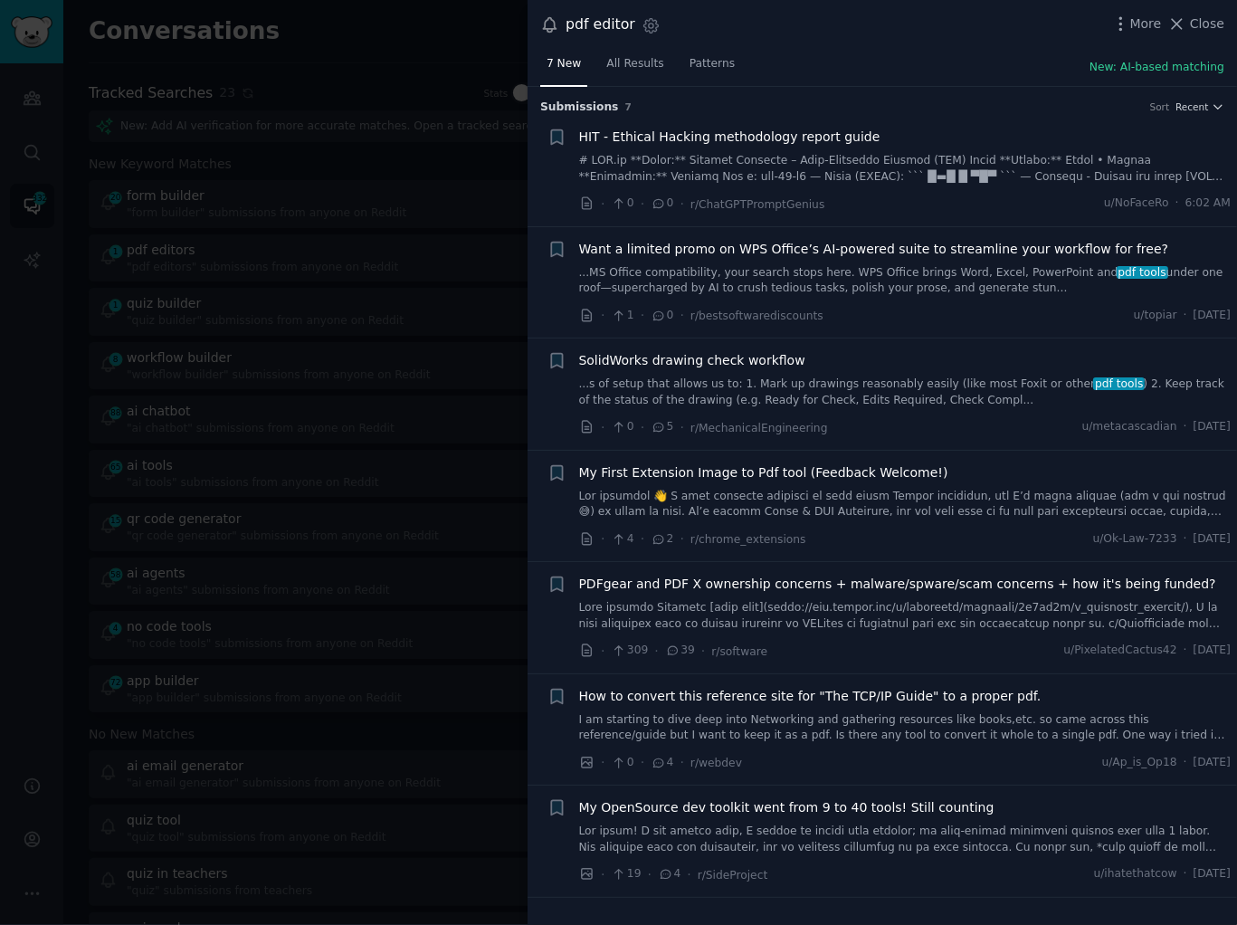
click at [309, 470] on div at bounding box center [618, 462] width 1237 height 925
